Goal: Navigation & Orientation: Find specific page/section

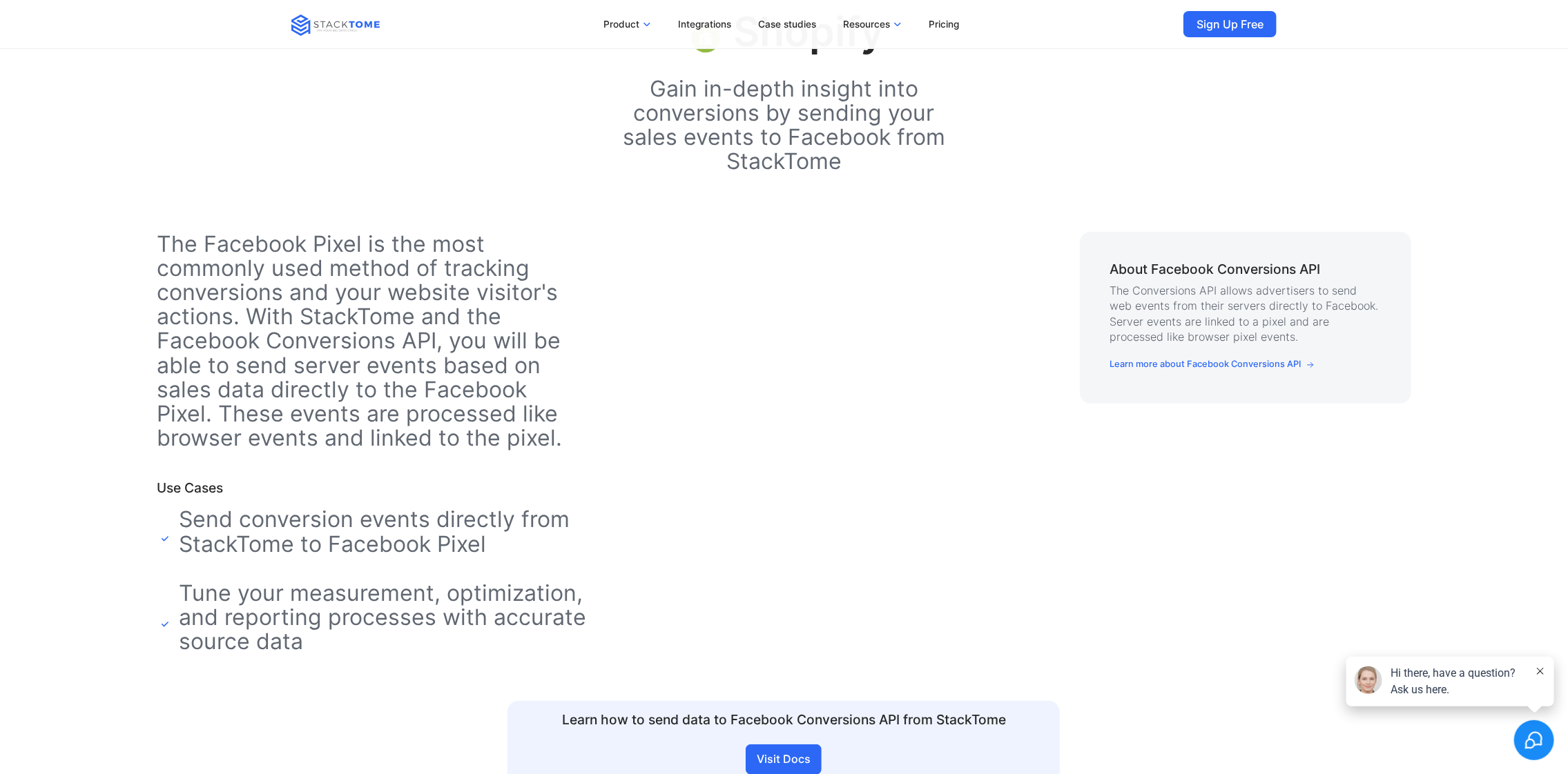
scroll to position [229, 0]
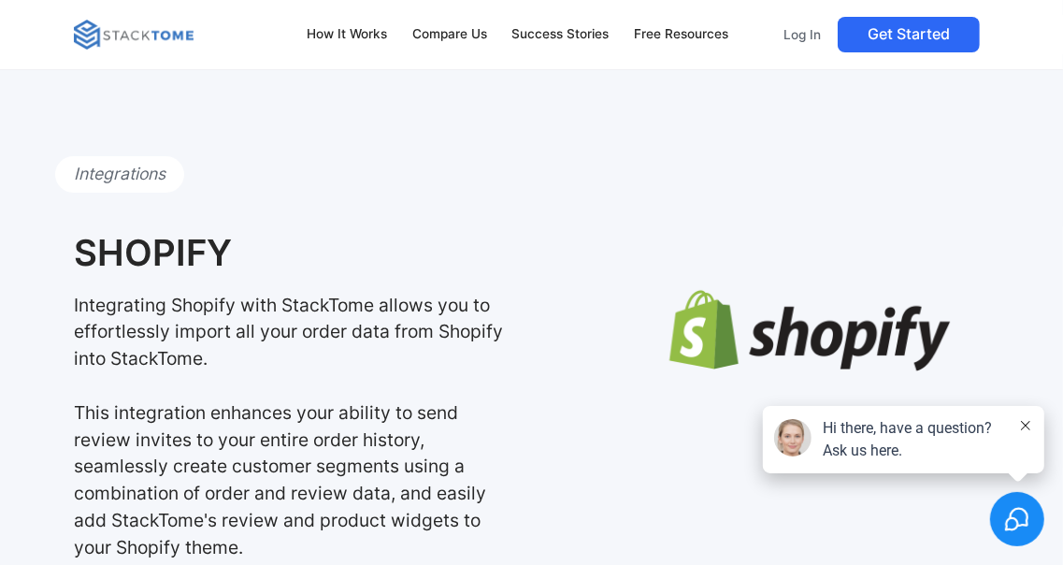
scroll to position [13, 0]
click at [803, 37] on p "Log In" at bounding box center [802, 34] width 37 height 17
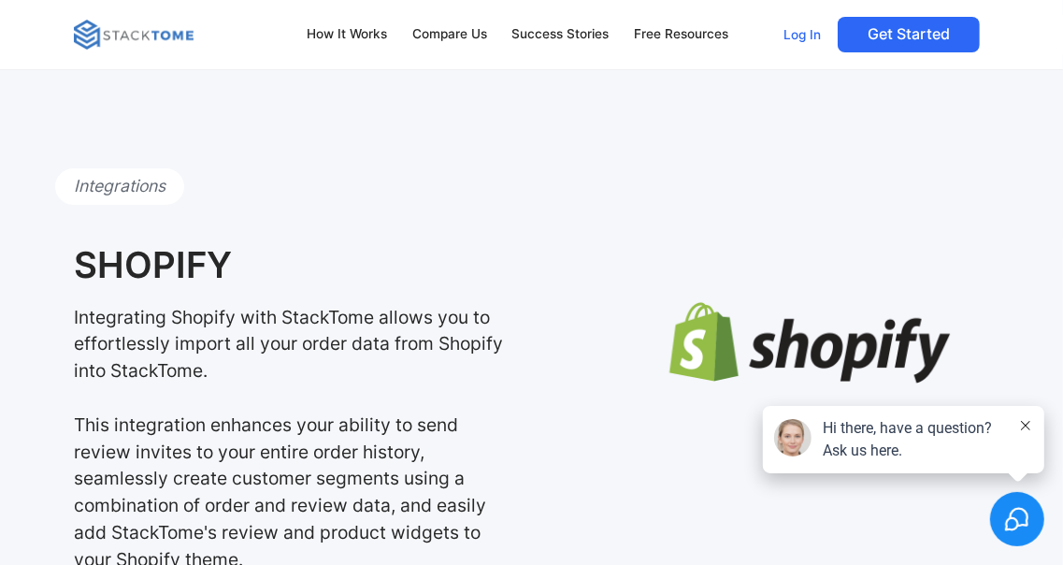
click at [789, 30] on p "Log In" at bounding box center [802, 34] width 37 height 17
